Goal: Task Accomplishment & Management: Use online tool/utility

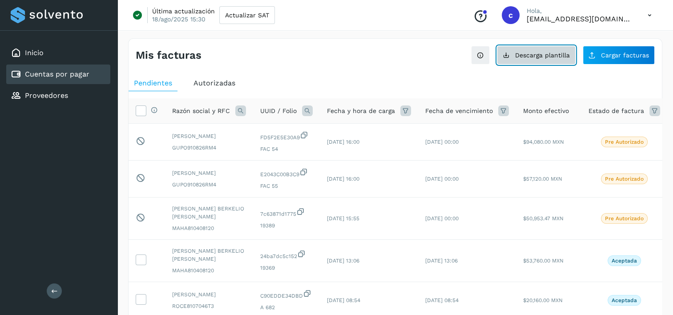
click at [554, 56] on span "Descarga plantilla" at bounding box center [542, 55] width 55 height 6
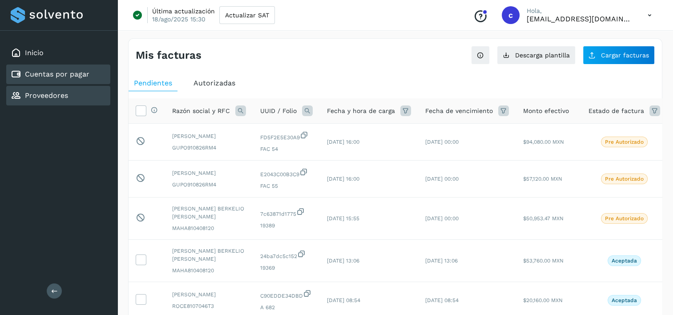
click at [75, 87] on div "Proveedores" at bounding box center [58, 96] width 104 height 20
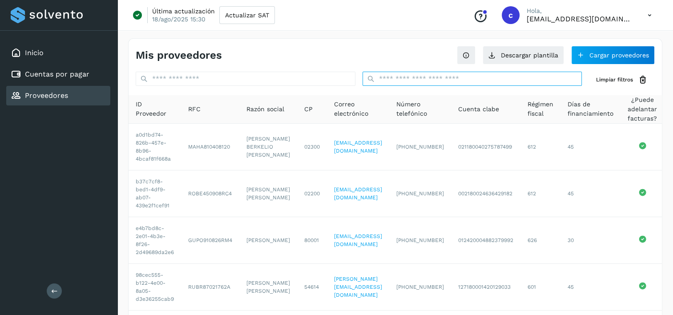
click at [468, 79] on input "text" at bounding box center [472, 79] width 220 height 14
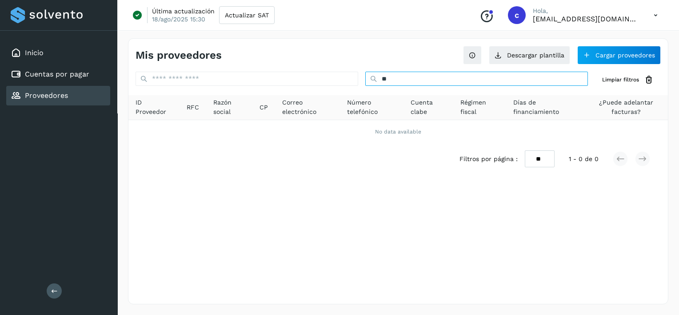
type input "*"
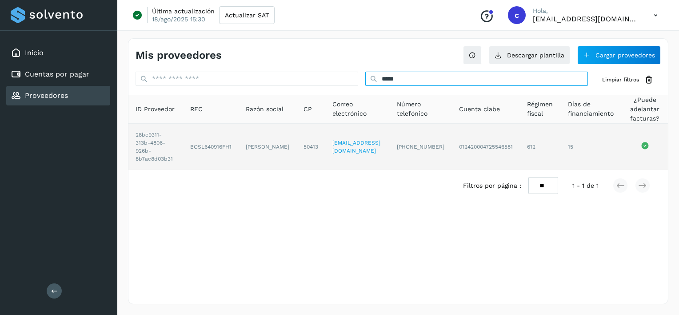
type input "*****"
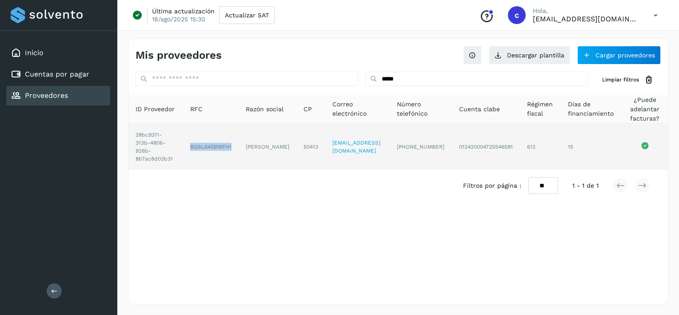
drag, startPoint x: 196, startPoint y: 142, endPoint x: 242, endPoint y: 139, distance: 46.4
click at [239, 139] on td "BOSL640916FH1" at bounding box center [211, 147] width 56 height 46
copy td "BOSL640916FH1"
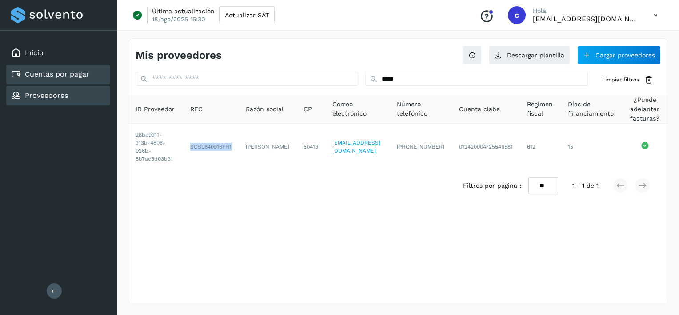
click at [83, 75] on link "Cuentas por pagar" at bounding box center [57, 74] width 64 height 8
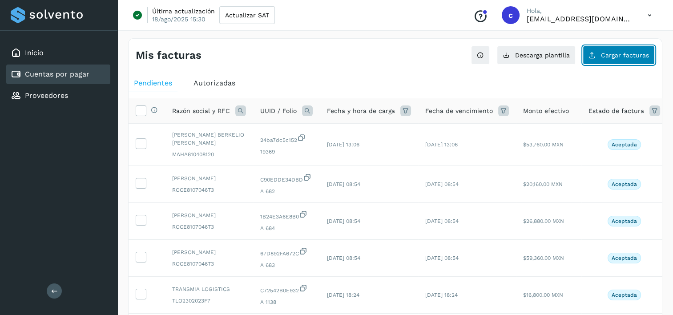
click at [614, 55] on span "Cargar facturas" at bounding box center [625, 55] width 48 height 6
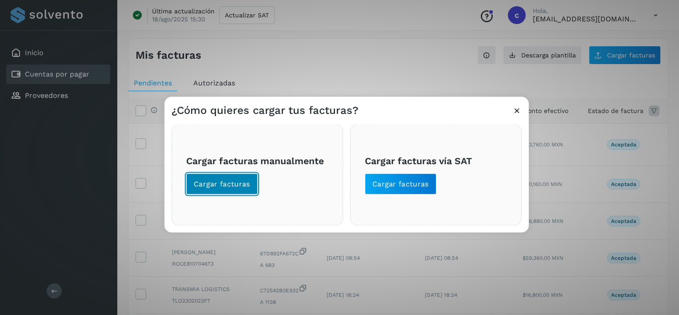
click at [200, 177] on button "Cargar facturas" at bounding box center [222, 183] width 72 height 21
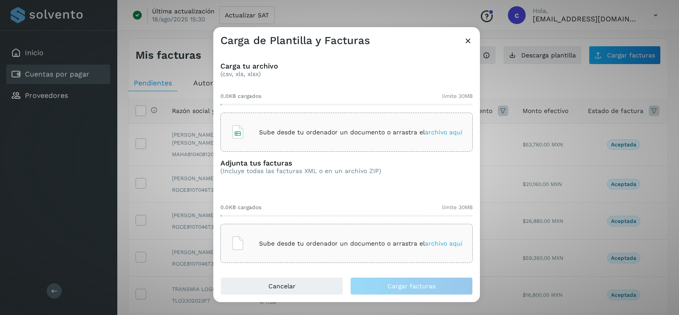
click at [257, 139] on div "Sube desde tu ordenador un documento o arrastra el archivo aquí" at bounding box center [347, 132] width 232 height 24
click at [335, 242] on p "Sube desde tu ordenador un documento o arrastra el archivo aquí" at bounding box center [361, 244] width 204 height 8
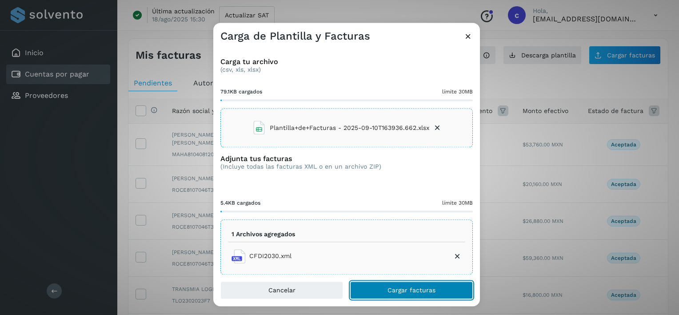
click at [414, 285] on button "Cargar facturas" at bounding box center [411, 290] width 123 height 18
